Goal: Find specific page/section: Find specific page/section

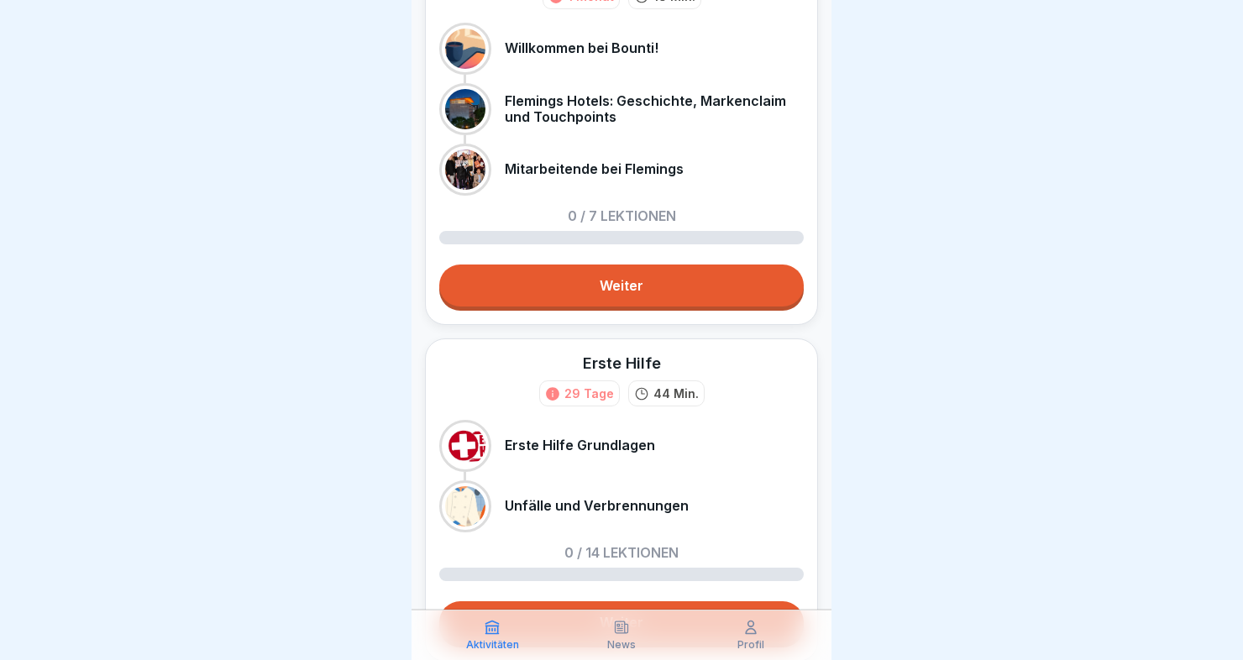
scroll to position [229, 0]
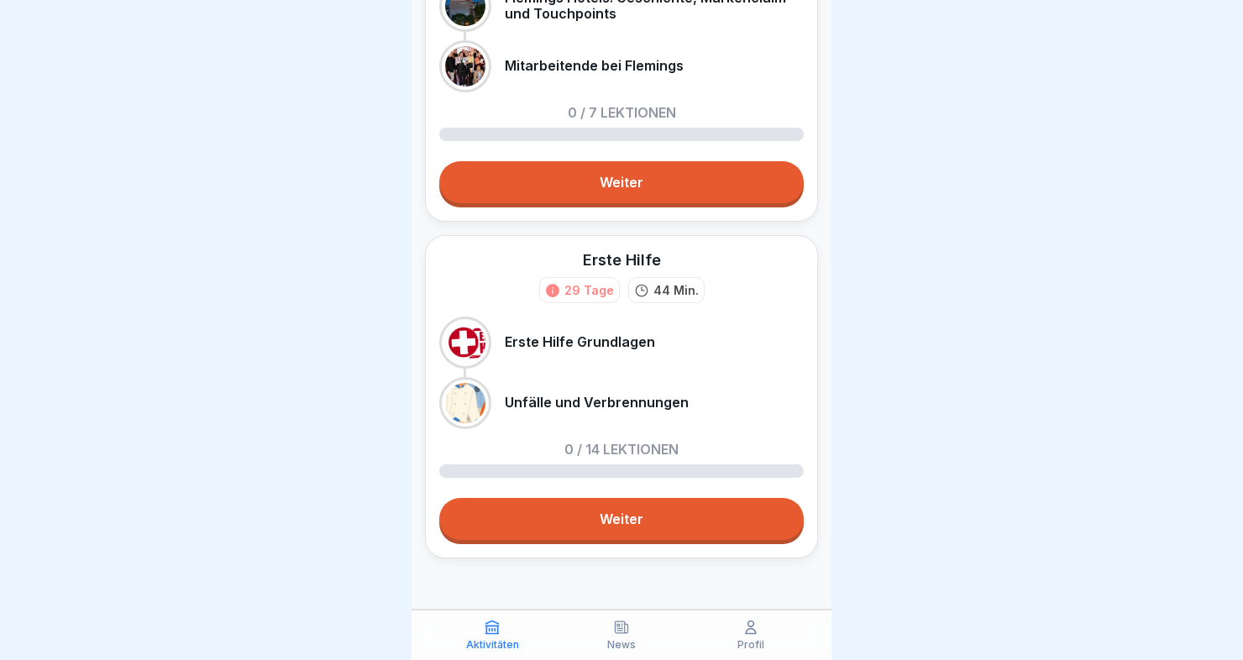
click at [616, 517] on link "Weiter" at bounding box center [621, 519] width 365 height 42
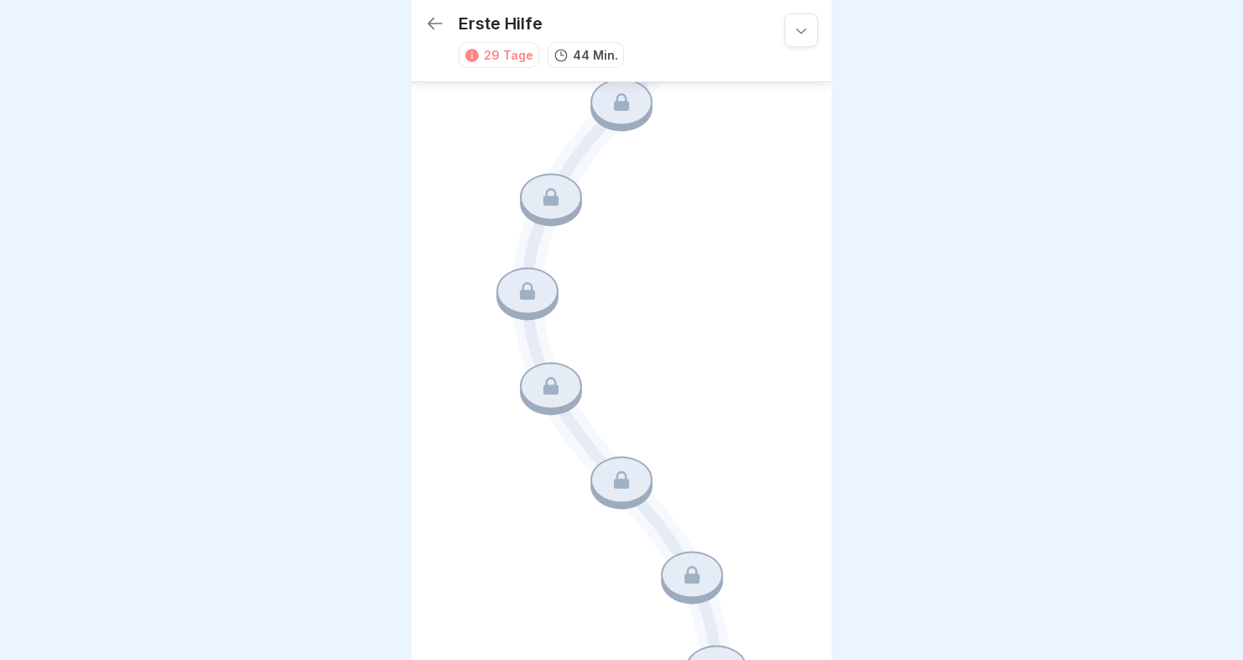
scroll to position [375, 0]
click at [433, 13] on icon at bounding box center [435, 23] width 20 height 20
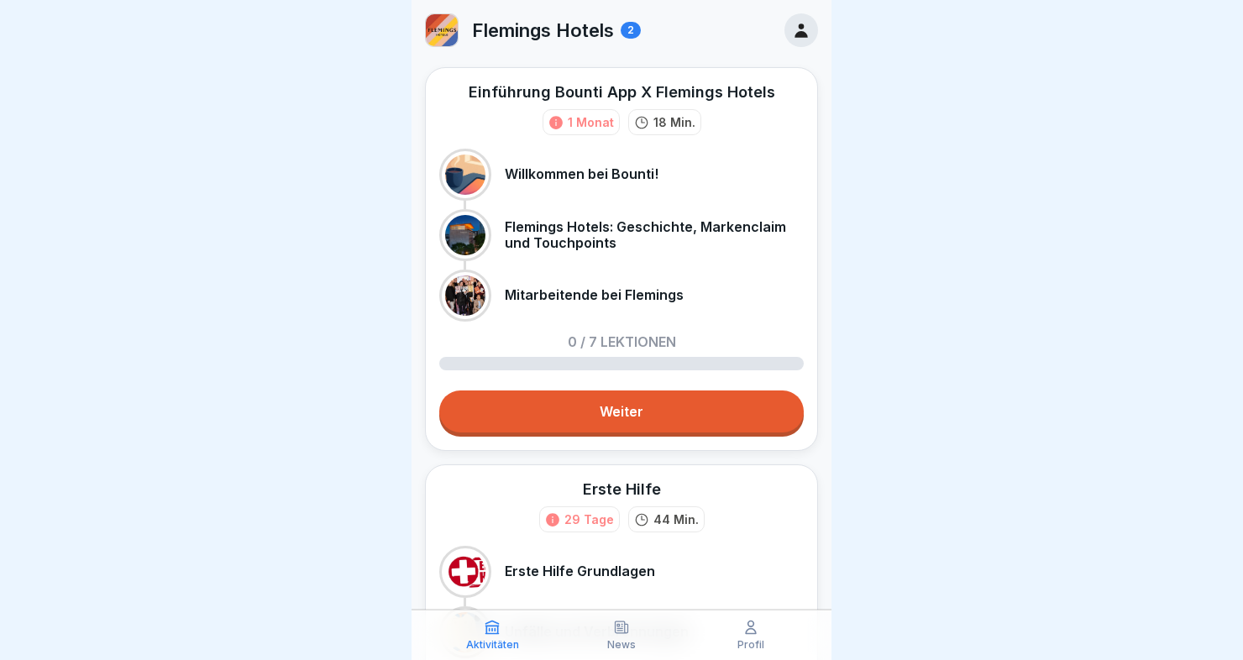
click at [586, 412] on link "Weiter" at bounding box center [621, 412] width 365 height 42
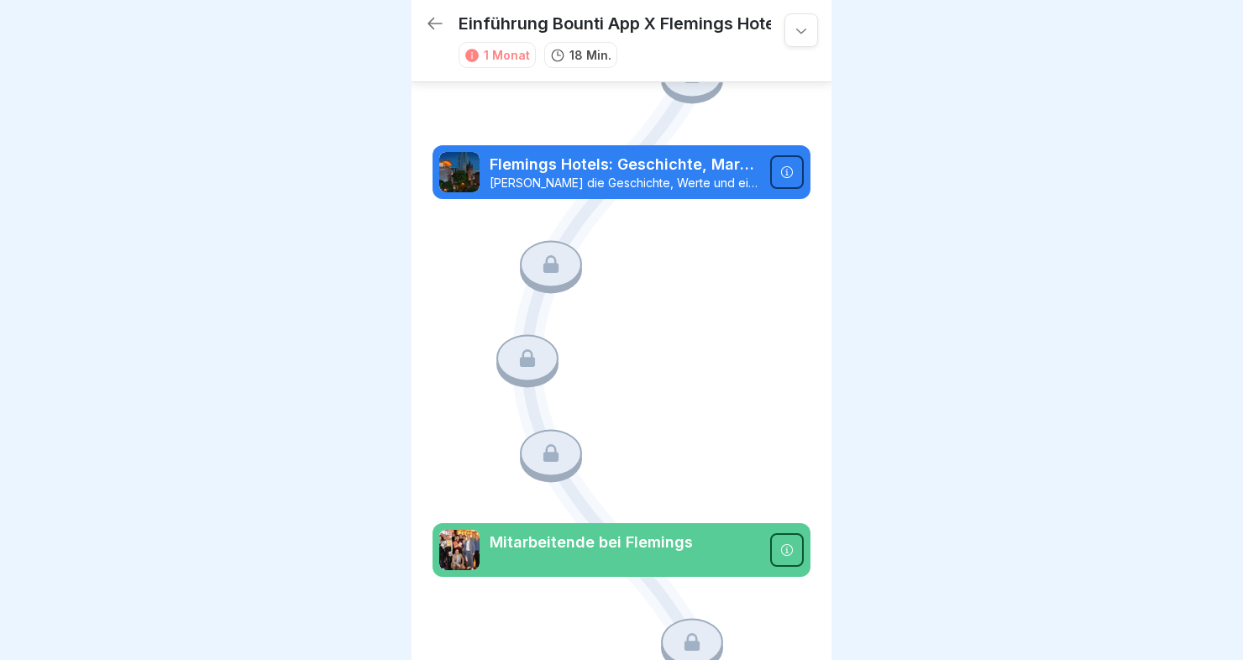
click at [428, 27] on icon at bounding box center [435, 23] width 20 height 20
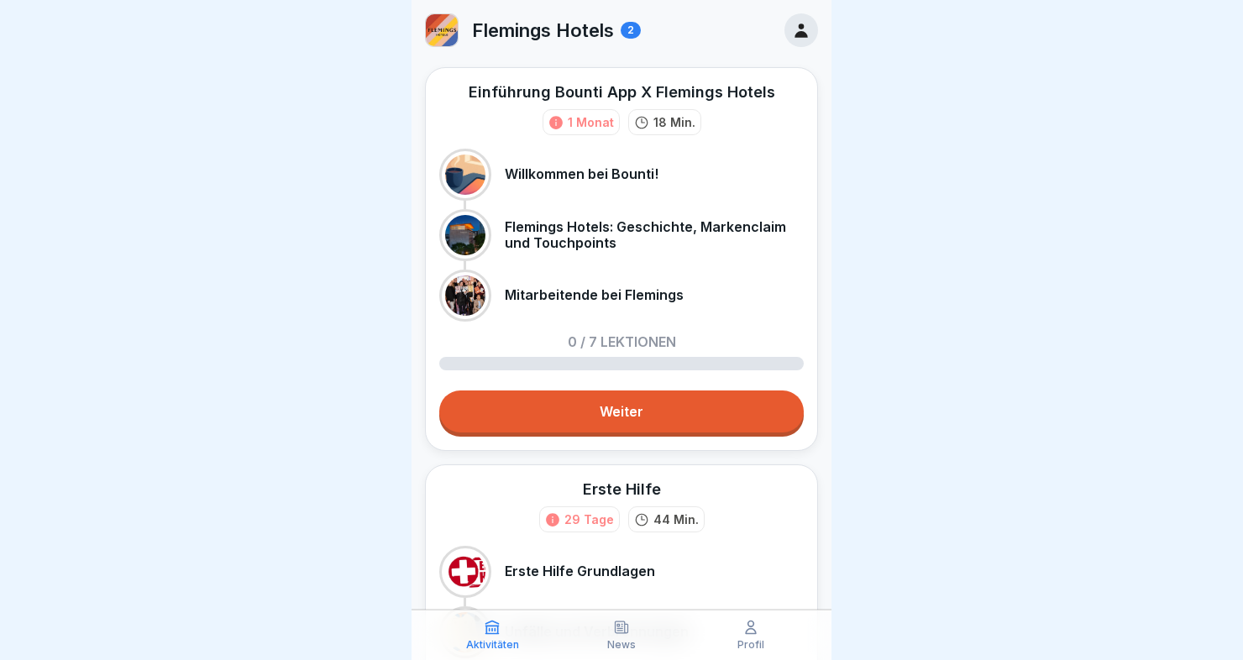
click at [792, 34] on icon at bounding box center [801, 30] width 18 height 18
